Goal: Task Accomplishment & Management: Complete application form

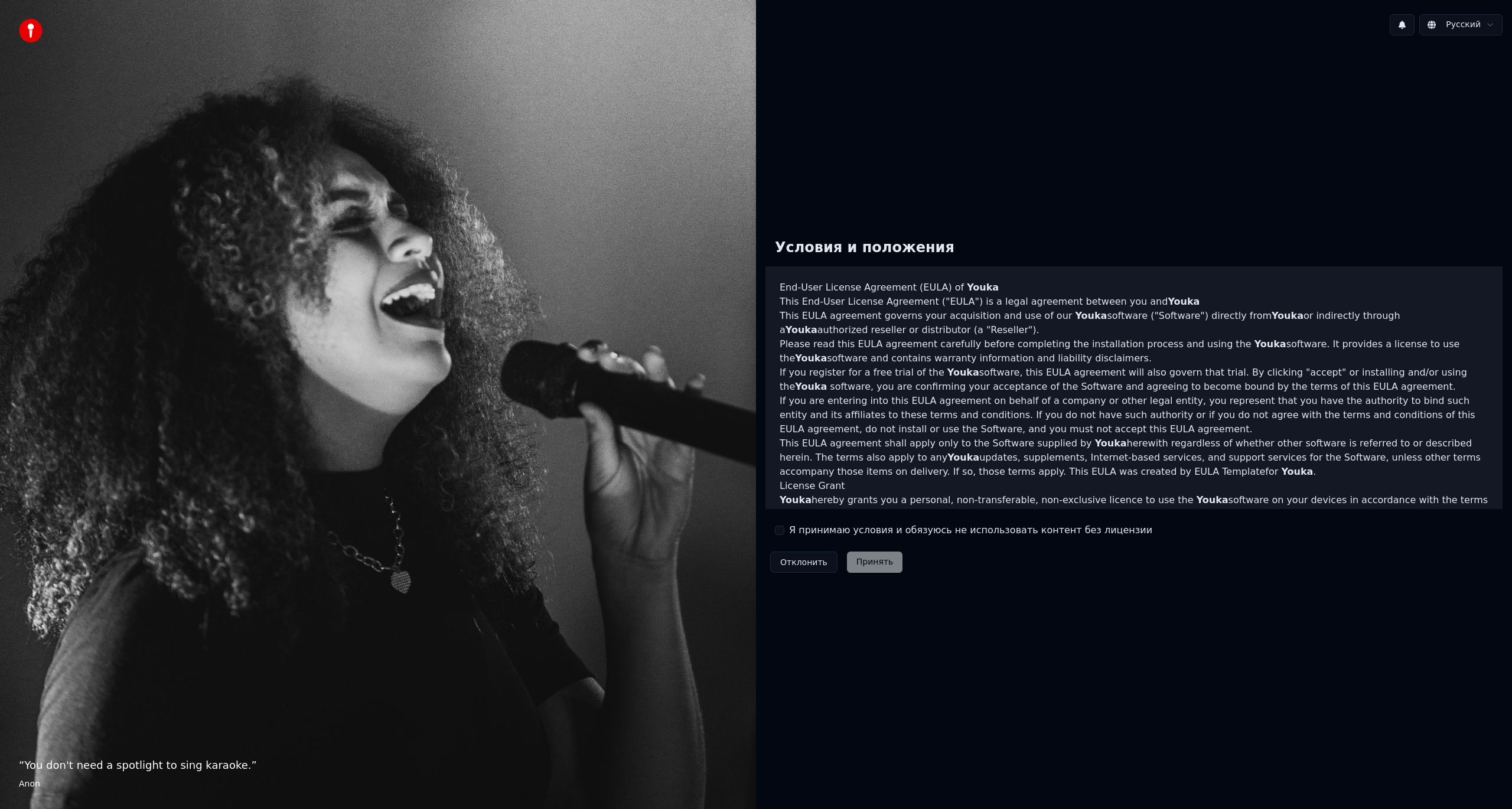
click at [857, 564] on div "Отклонить Принять" at bounding box center [836, 561] width 142 height 30
click at [814, 525] on label "Я принимаю условия и обязуюсь не использовать контент без лицензии" at bounding box center [971, 530] width 364 height 14
click at [785, 526] on button "Я принимаю условия и обязуюсь не использовать контент без лицензии" at bounding box center [780, 530] width 10 height 10
click at [862, 559] on button "Принять" at bounding box center [875, 562] width 56 height 21
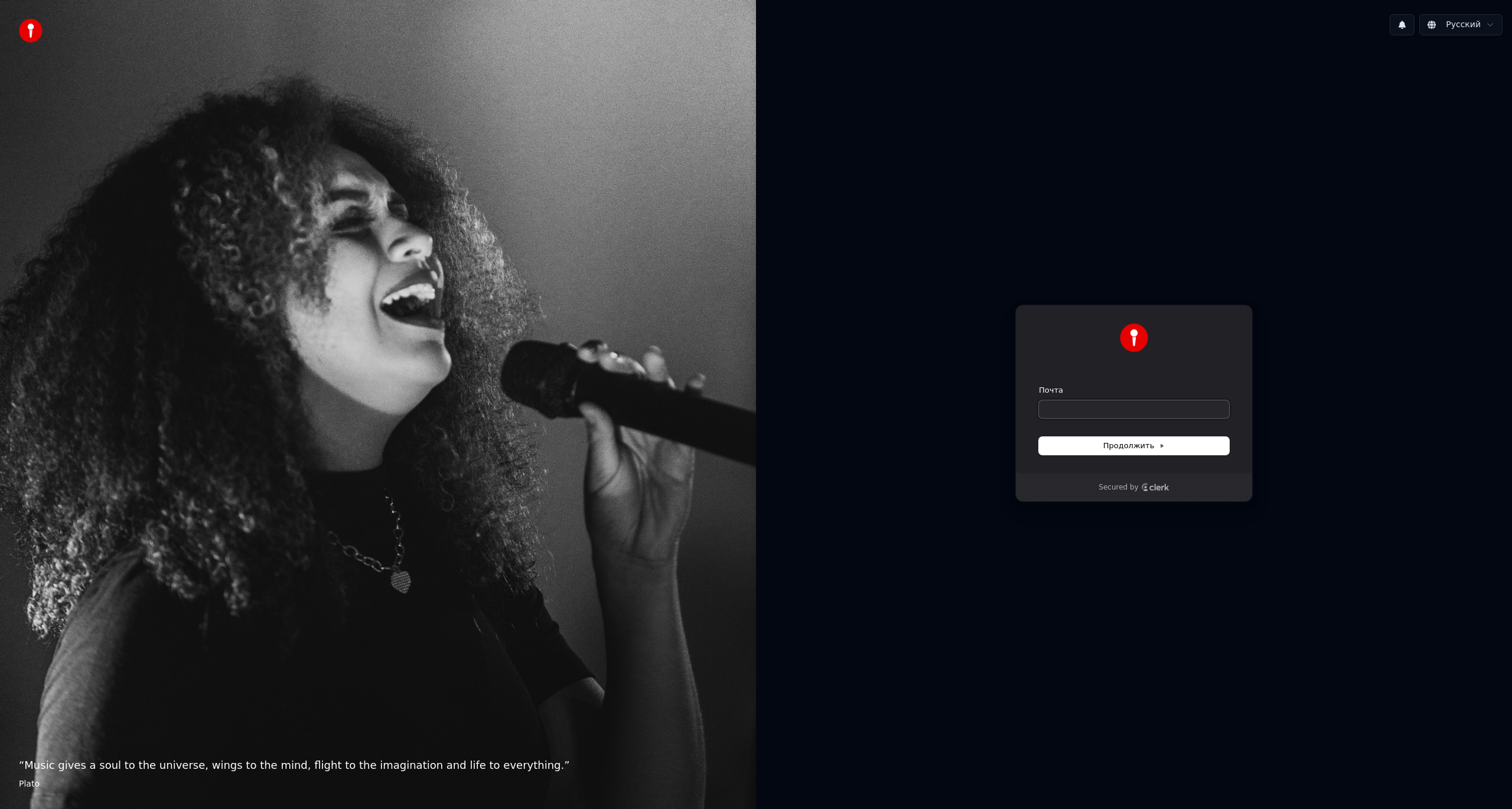
click at [1163, 410] on input "Почта" at bounding box center [1134, 409] width 190 height 17
